Goal: Contribute content: Contribute content

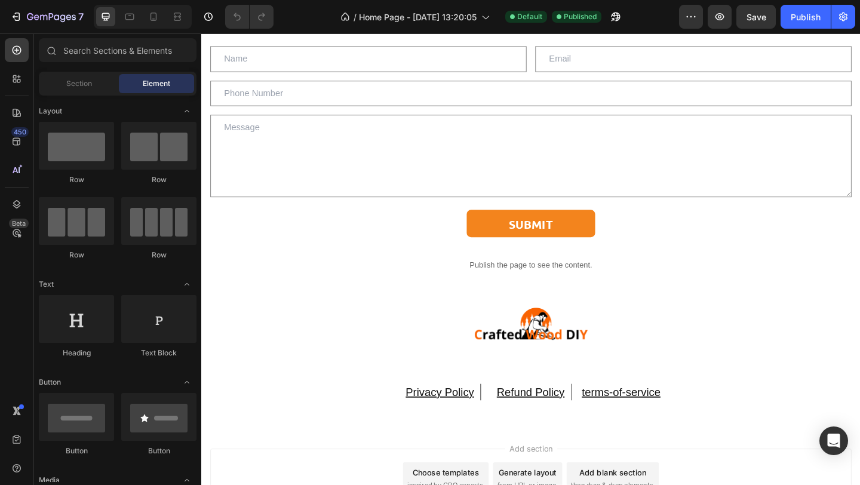
scroll to position [9273, 0]
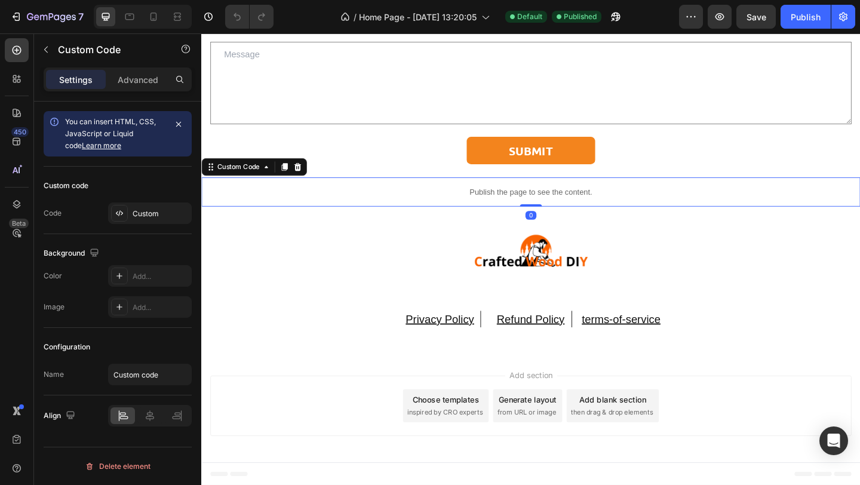
click at [607, 216] on div "Publish the page to see the content." at bounding box center [559, 206] width 717 height 32
click at [143, 222] on div "Custom" at bounding box center [150, 213] width 84 height 22
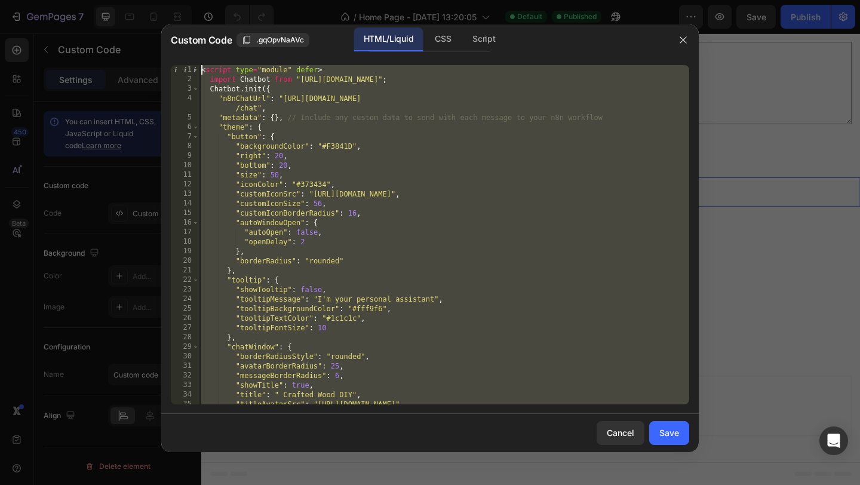
scroll to position [0, 0]
drag, startPoint x: 352, startPoint y: 399, endPoint x: 205, endPoint y: -48, distance: 470.9
click at [205, 0] on html "7 / Home Page - [DATE] 13:20:05 Default Published Preview Save Publish 450 Beta…" at bounding box center [430, 0] width 860 height 0
type textarea "<script type="module" defer> import Chatbot from "[URL][DOMAIN_NAME]";"
drag, startPoint x: 395, startPoint y: 401, endPoint x: 161, endPoint y: 24, distance: 443.4
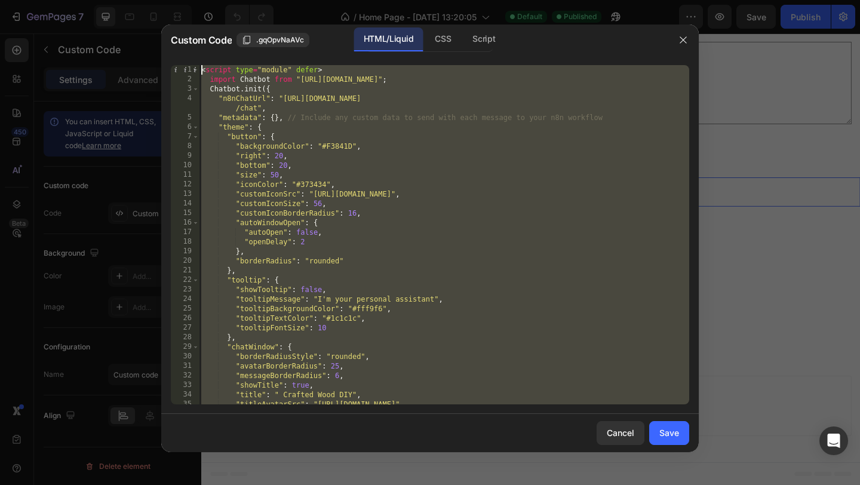
click at [161, 24] on div "Custom Code .gqOpvNaAVc HTML/Liquid CSS Script <script type="module" defer> imp…" at bounding box center [430, 238] width 538 height 428
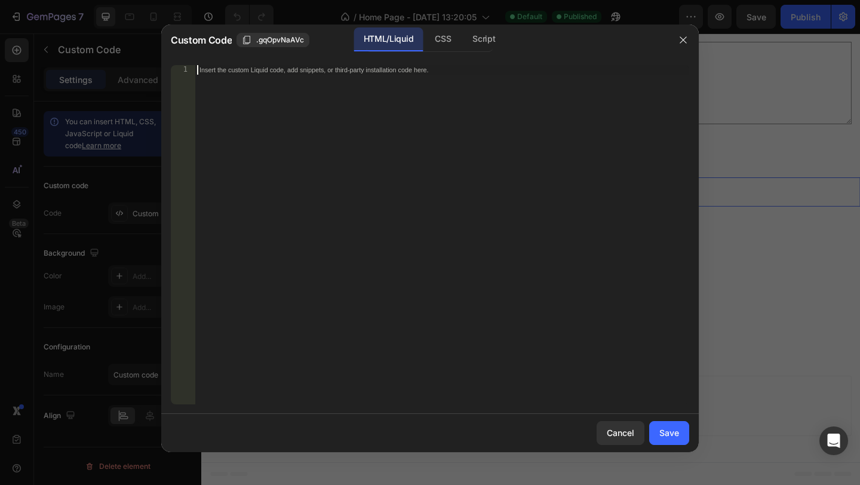
paste textarea "</script>"
type textarea "</script>"
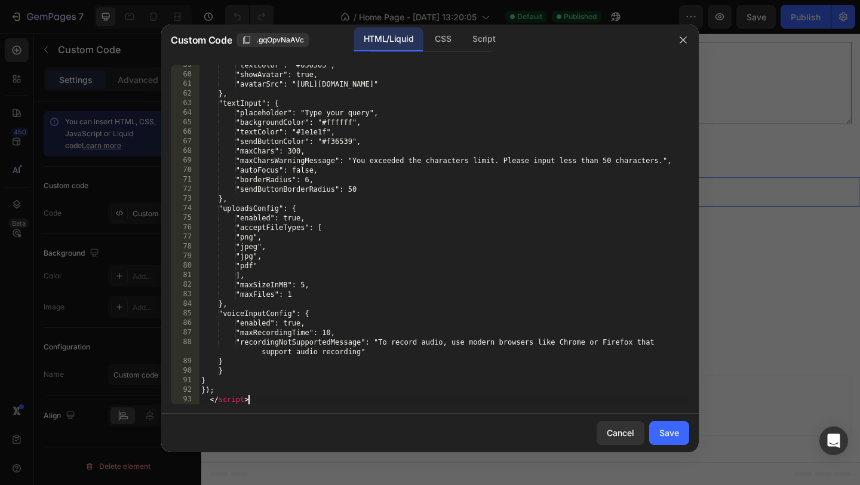
scroll to position [569, 0]
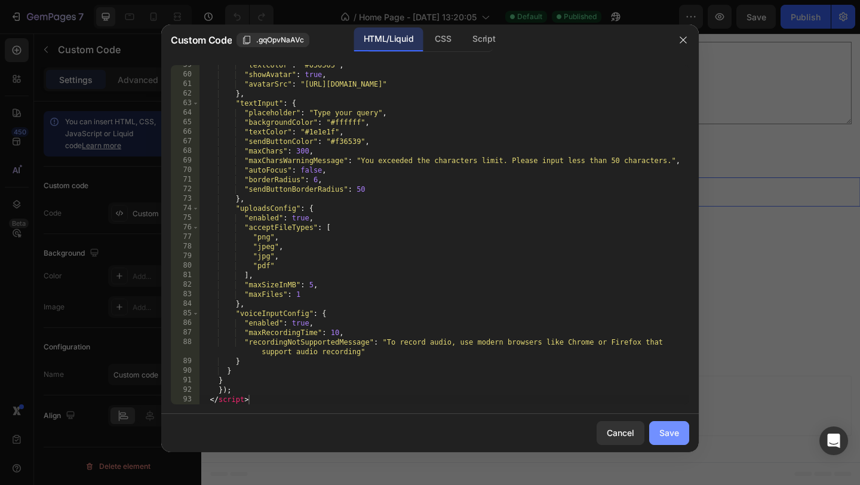
click at [677, 434] on div "Save" at bounding box center [669, 432] width 20 height 13
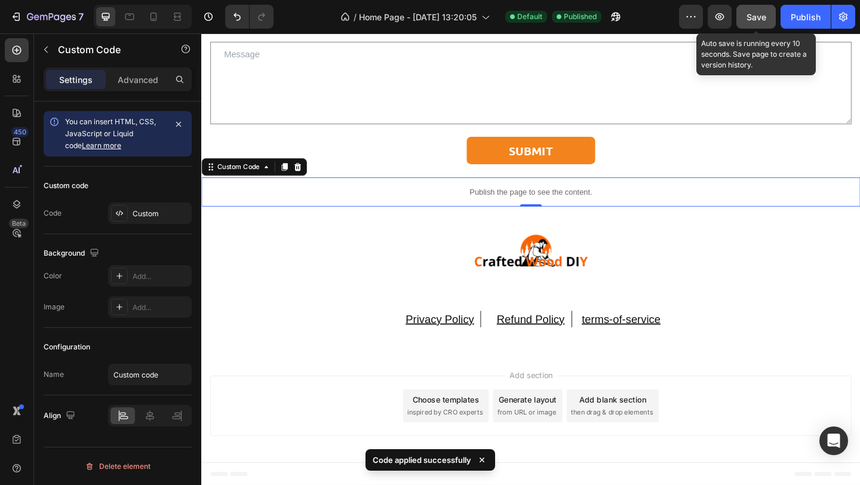
click at [748, 9] on button "Save" at bounding box center [755, 17] width 39 height 24
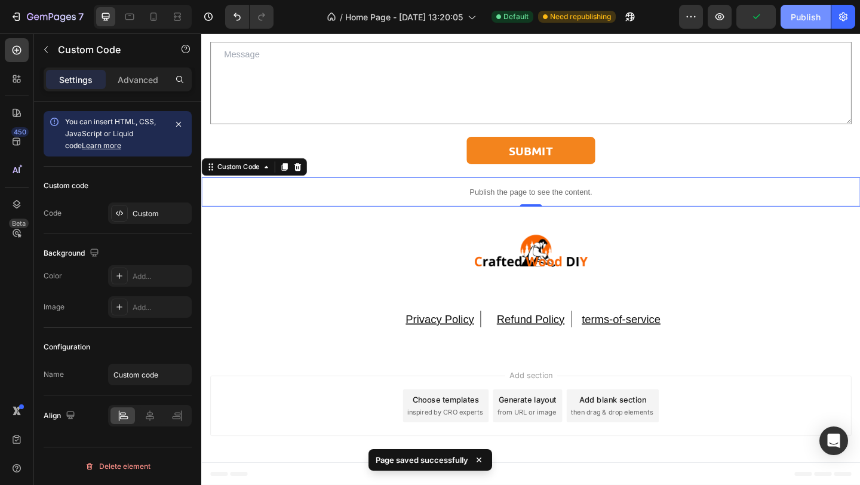
click at [799, 22] on div "Publish" at bounding box center [806, 17] width 30 height 13
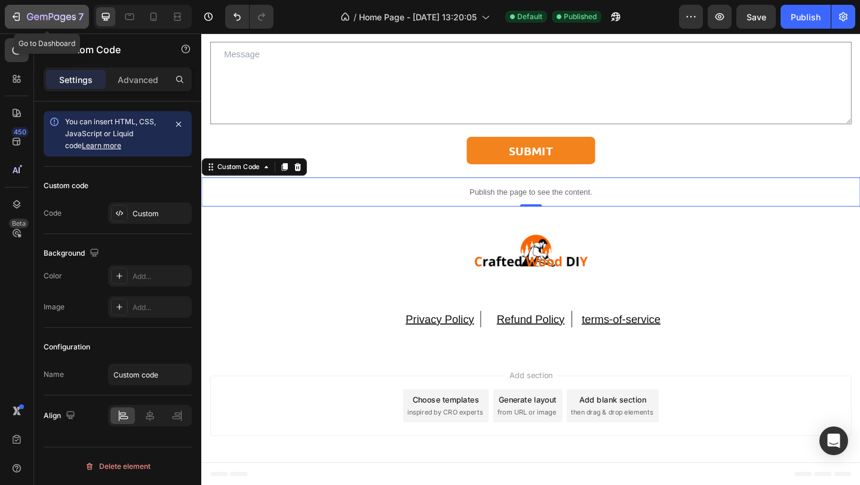
click at [32, 13] on icon "button" at bounding box center [51, 18] width 49 height 10
